Goal: Task Accomplishment & Management: Manage account settings

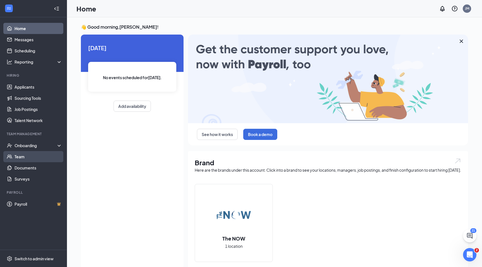
click at [21, 156] on link "Team" at bounding box center [38, 156] width 48 height 11
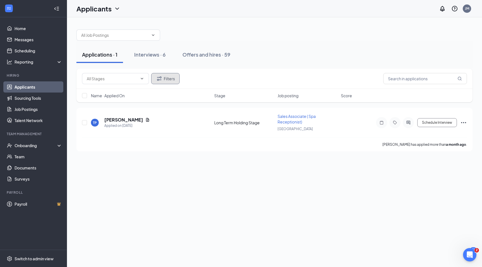
click at [160, 78] on icon "Filter" at bounding box center [159, 78] width 7 height 7
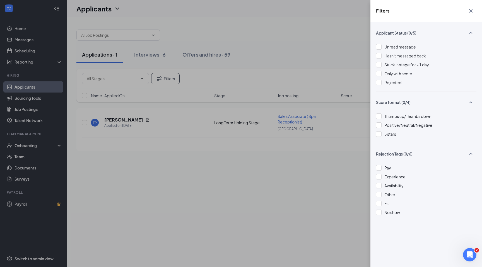
click at [179, 238] on div "Filters Applicant Status (0/5) Unread message Hasn't messaged back Stuck in sta…" at bounding box center [241, 133] width 482 height 267
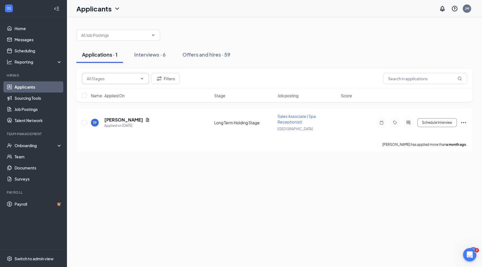
click at [146, 74] on span at bounding box center [115, 78] width 67 height 11
click at [143, 78] on icon "ChevronDown" at bounding box center [142, 78] width 4 height 4
click at [142, 79] on icon "ChevronDown" at bounding box center [142, 78] width 4 height 4
click at [144, 78] on icon "ChevronDown" at bounding box center [142, 78] width 4 height 4
click at [143, 77] on icon "ChevronDown" at bounding box center [142, 78] width 4 height 4
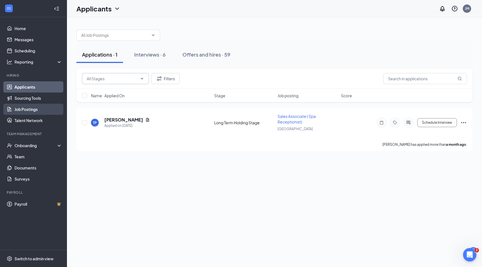
click at [58, 111] on link "Job Postings" at bounding box center [38, 109] width 48 height 11
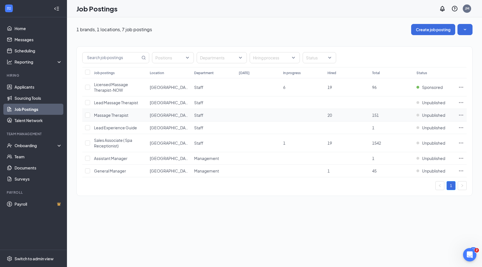
click at [139, 117] on td "Massage Therapist" at bounding box center [119, 115] width 56 height 13
click at [123, 113] on span "Massage Therapist" at bounding box center [111, 115] width 34 height 5
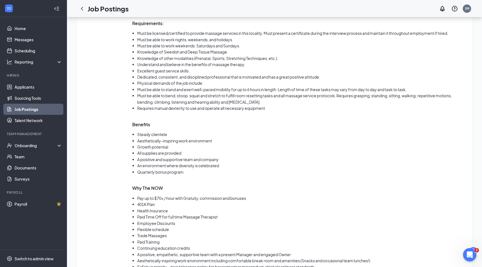
scroll to position [503, 0]
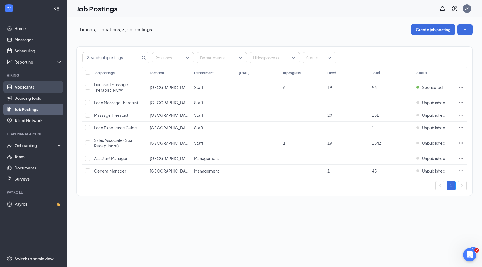
click at [33, 87] on link "Applicants" at bounding box center [38, 86] width 48 height 11
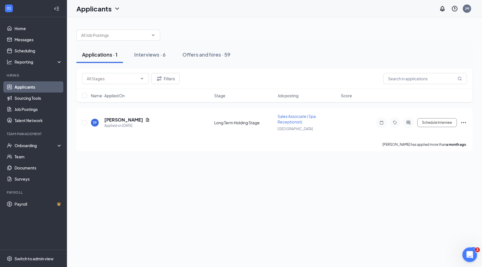
click at [469, 255] on icon "Open Intercom Messenger" at bounding box center [468, 253] width 9 height 9
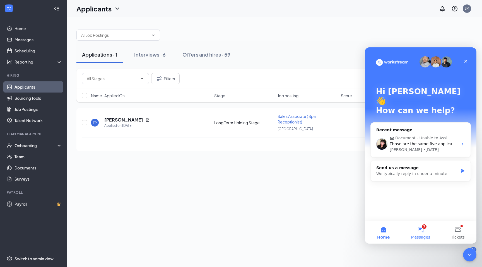
click at [423, 233] on button "2 Messages" at bounding box center [420, 232] width 37 height 22
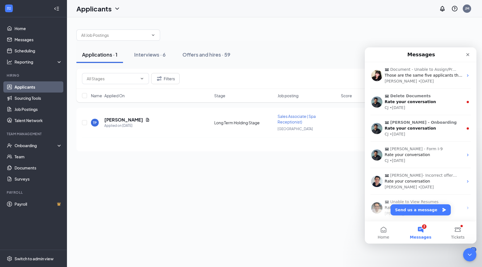
click at [323, 171] on div "Applications · 1 Interviews · 6 Offers and hires · 59 Filters Name · Applied On…" at bounding box center [274, 142] width 415 height 250
click at [466, 53] on icon "Close" at bounding box center [467, 54] width 4 height 4
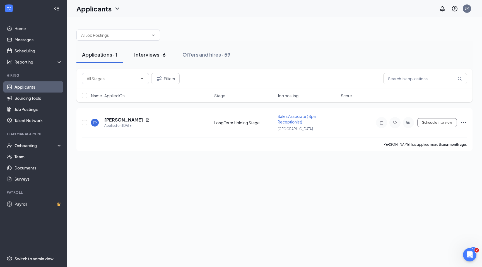
click at [143, 54] on div "Interviews · 6" at bounding box center [150, 54] width 32 height 7
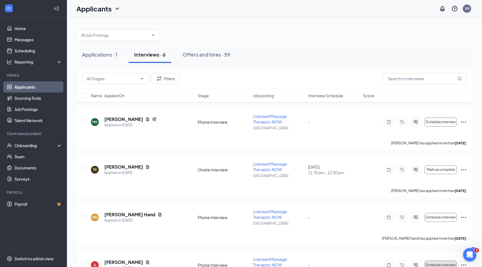
click at [456, 267] on button "Schedule interview" at bounding box center [440, 265] width 32 height 9
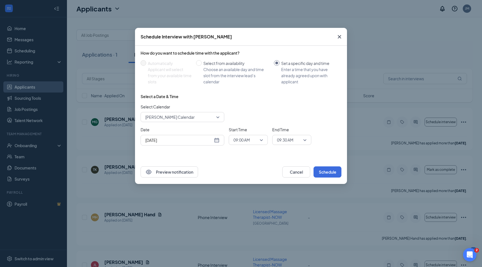
click at [338, 37] on icon "Cross" at bounding box center [339, 36] width 7 height 7
